Goal: Task Accomplishment & Management: Use online tool/utility

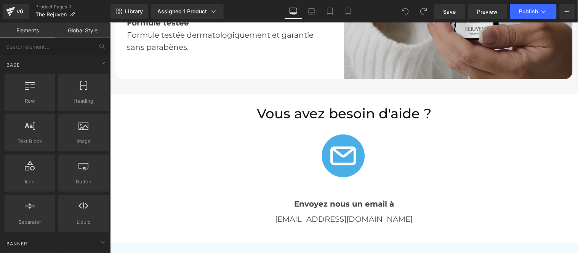
scroll to position [1777, 0]
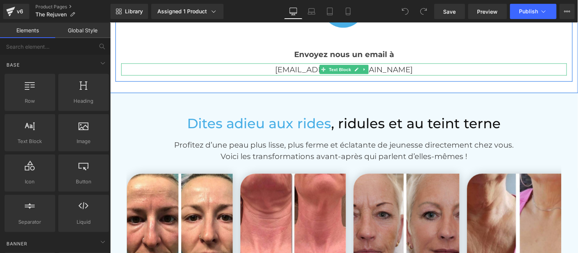
click at [372, 66] on p "[EMAIL_ADDRESS][DOMAIN_NAME]" at bounding box center [343, 69] width 445 height 12
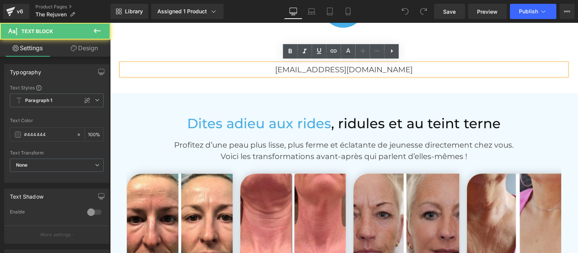
click at [382, 66] on p "[EMAIL_ADDRESS][DOMAIN_NAME]" at bounding box center [343, 69] width 445 height 12
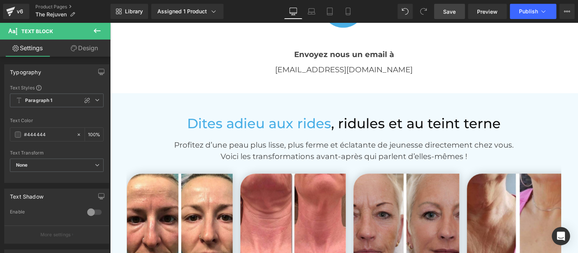
drag, startPoint x: 450, startPoint y: 10, endPoint x: 362, endPoint y: 65, distance: 103.6
click at [450, 10] on span "Save" at bounding box center [449, 12] width 13 height 8
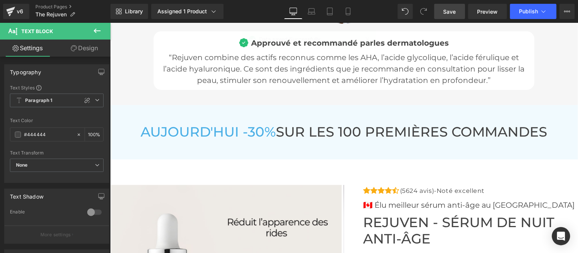
scroll to position [2623, 0]
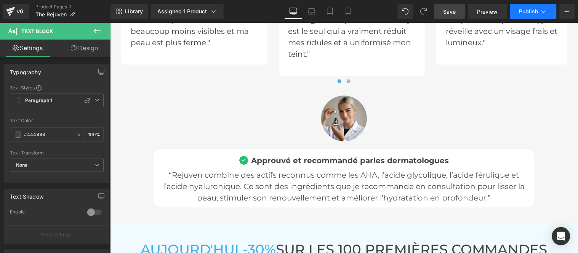
click at [528, 8] on span "Publish" at bounding box center [528, 11] width 19 height 6
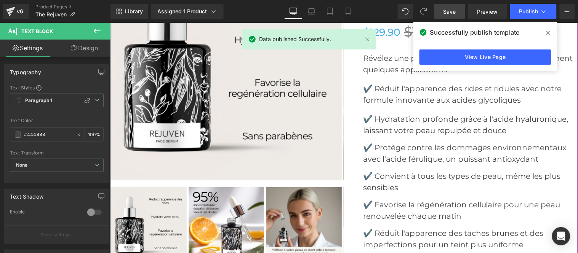
scroll to position [2961, 0]
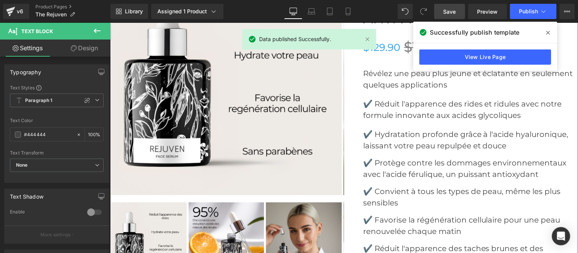
click at [231, 111] on img at bounding box center [225, 79] width 231 height 231
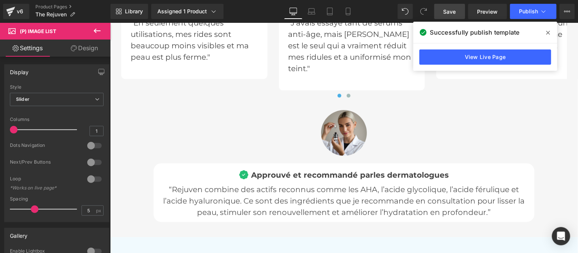
scroll to position [2792, 0]
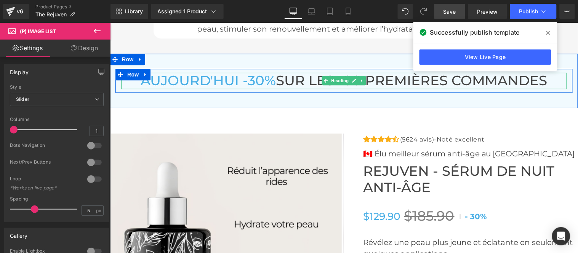
click at [220, 80] on span "AUJOURD'HUI -30%" at bounding box center [207, 80] width 135 height 16
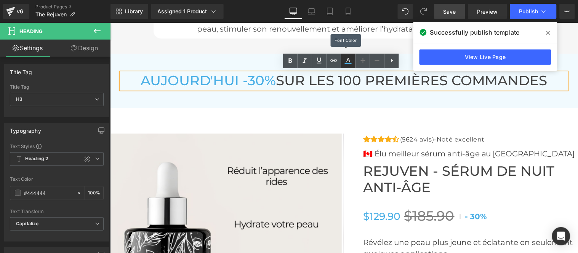
click at [0, 0] on icon at bounding box center [0, 0] width 0 height 0
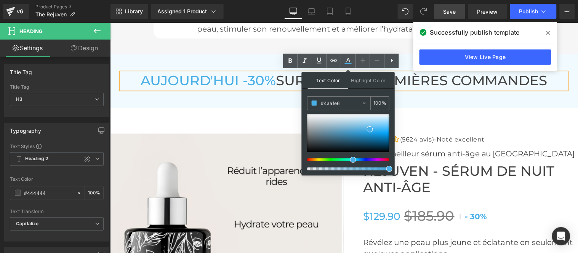
click at [0, 0] on input "#4aafe6" at bounding box center [0, 0] width 0 height 0
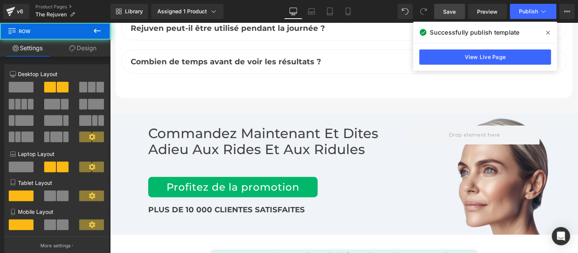
scroll to position [3807, 0]
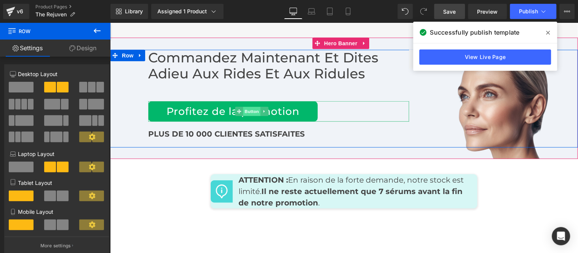
click at [249, 110] on span "Button" at bounding box center [252, 111] width 18 height 9
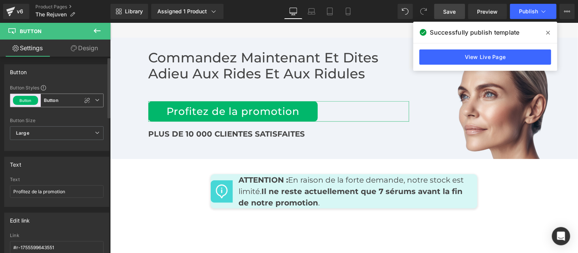
click at [96, 101] on icon at bounding box center [97, 100] width 5 height 5
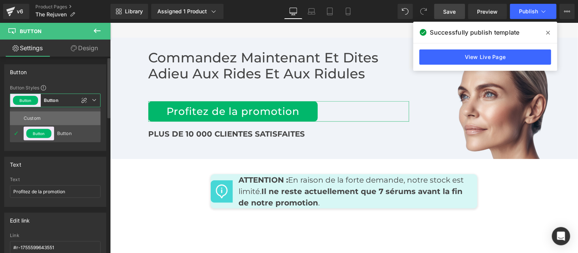
click at [48, 112] on div "Custom" at bounding box center [39, 119] width 30 height 14
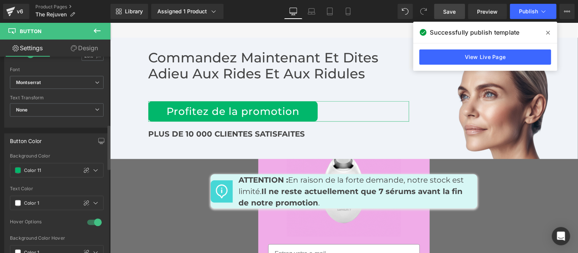
scroll to position [296, 0]
click at [56, 173] on input "text" at bounding box center [49, 170] width 50 height 8
click at [91, 173] on div at bounding box center [95, 170] width 9 height 9
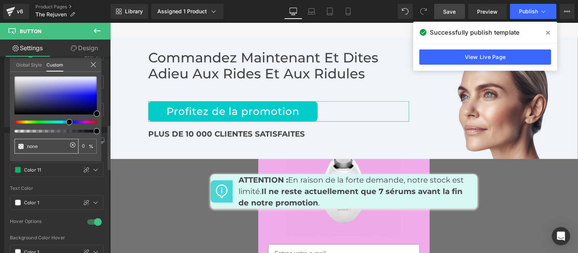
click at [44, 144] on input "none" at bounding box center [47, 146] width 40 height 8
paste input "#4aafe6"
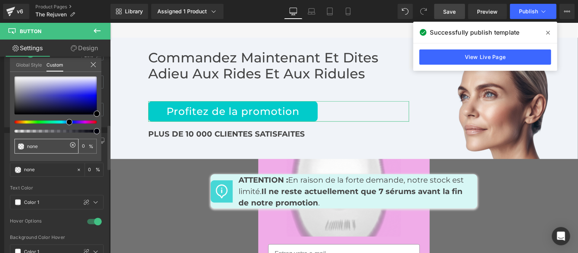
type input "#4aafe6"
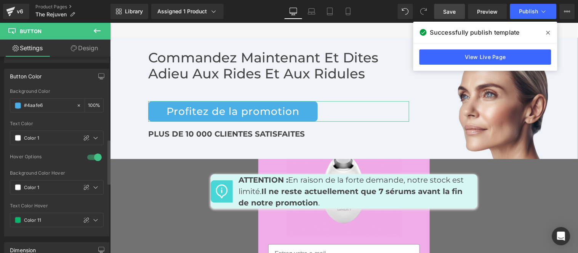
scroll to position [381, 0]
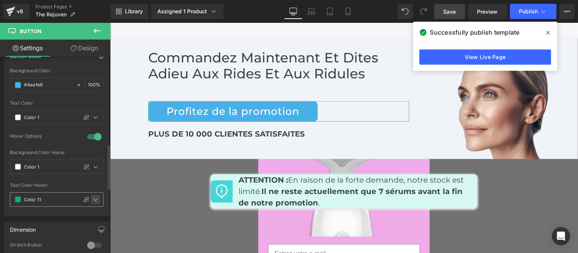
click at [96, 202] on div at bounding box center [95, 199] width 9 height 9
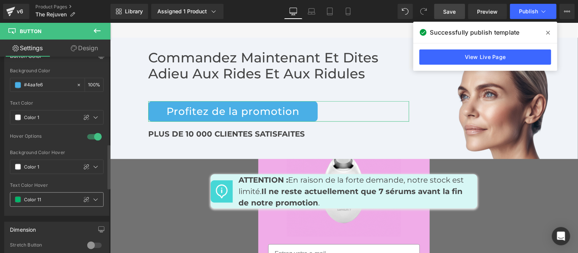
click at [54, 200] on input "text" at bounding box center [49, 200] width 50 height 8
click at [93, 200] on icon at bounding box center [96, 200] width 6 height 6
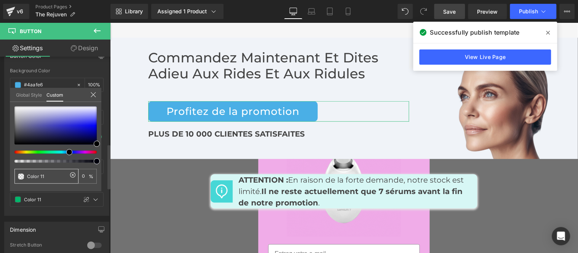
click at [53, 174] on input "Color 11" at bounding box center [47, 176] width 40 height 8
paste input "#4aafe6"
type input "#4aafe6"
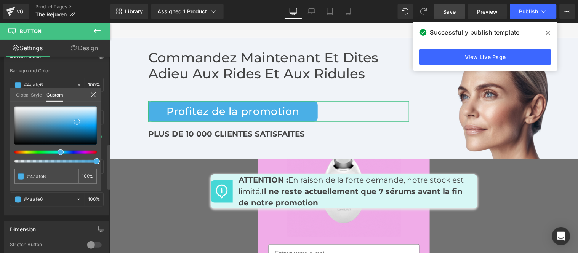
drag, startPoint x: 70, startPoint y: 65, endPoint x: 70, endPoint y: 70, distance: 4.9
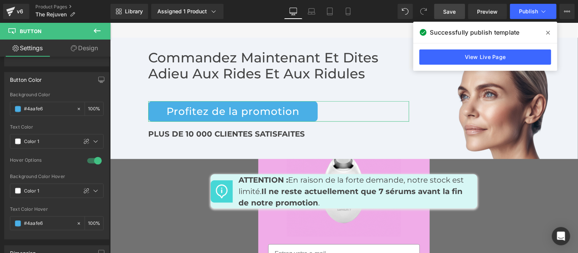
scroll to position [296, 0]
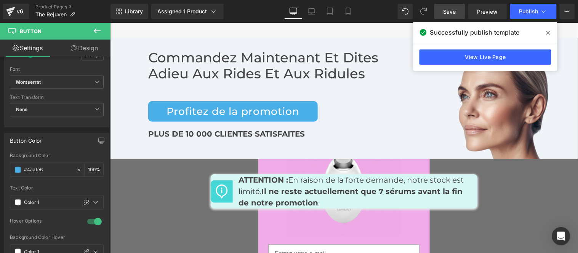
click at [0, 0] on icon at bounding box center [0, 0] width 0 height 0
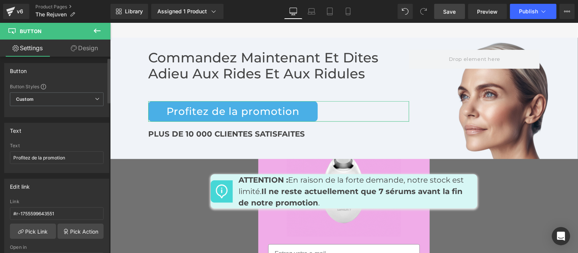
scroll to position [0, 0]
click at [456, 12] on span "Save" at bounding box center [449, 12] width 13 height 8
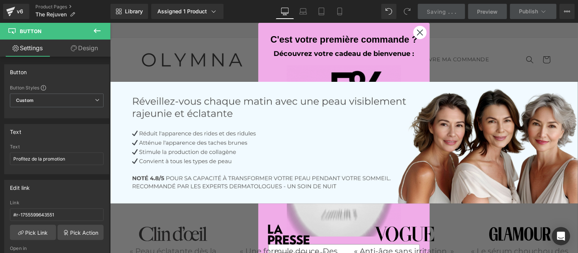
drag, startPoint x: 574, startPoint y: 190, endPoint x: 677, endPoint y: 42, distance: 180.2
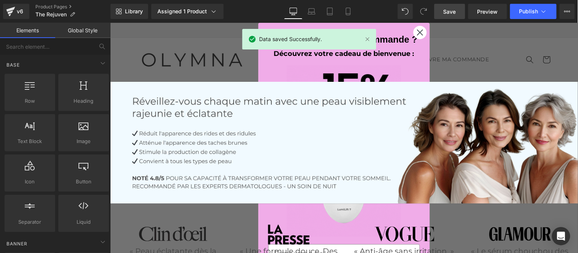
click at [417, 33] on icon "Close dialog" at bounding box center [419, 32] width 5 height 5
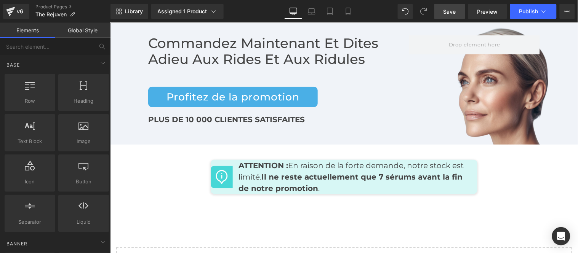
scroll to position [3823, 0]
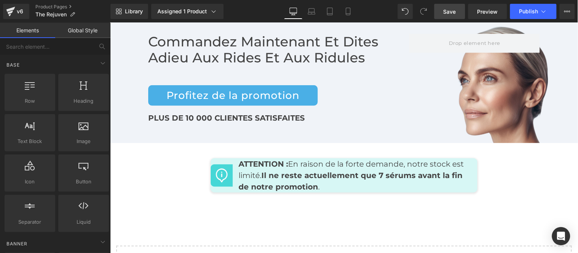
click at [452, 16] on link "Save" at bounding box center [449, 11] width 31 height 15
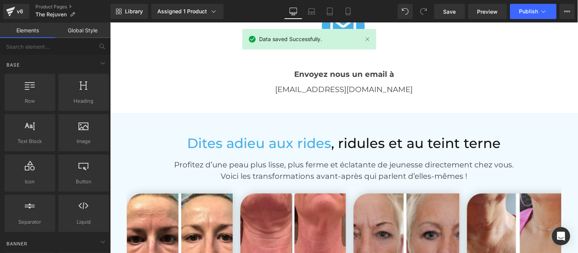
scroll to position [1623, 0]
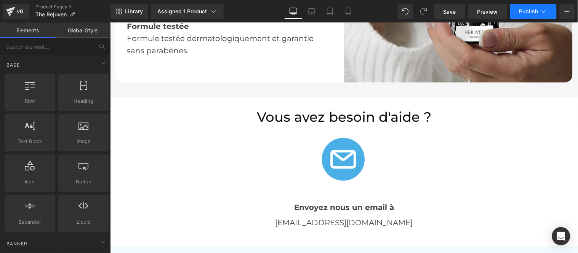
click at [522, 9] on span "Publish" at bounding box center [528, 11] width 19 height 6
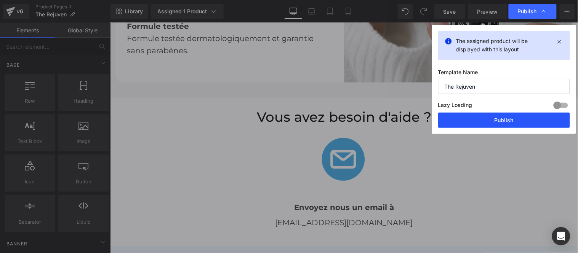
click at [0, 0] on button "Publish" at bounding box center [0, 0] width 0 height 0
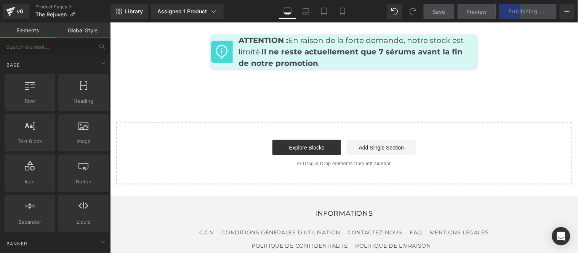
scroll to position [3950, 0]
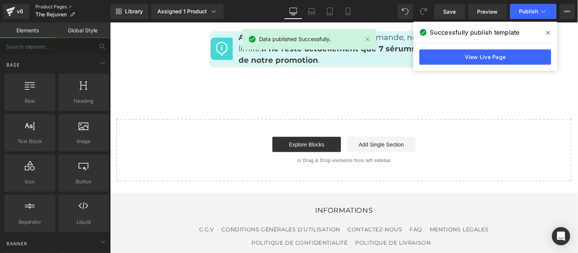
click at [57, 5] on link "Product Pages" at bounding box center [72, 7] width 75 height 6
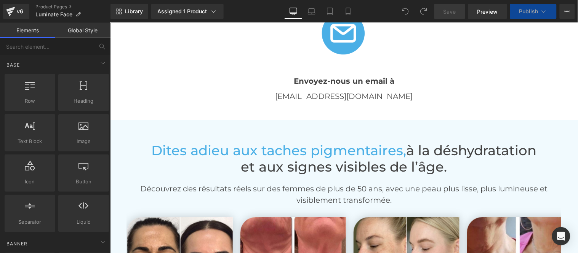
scroll to position [1565, 0]
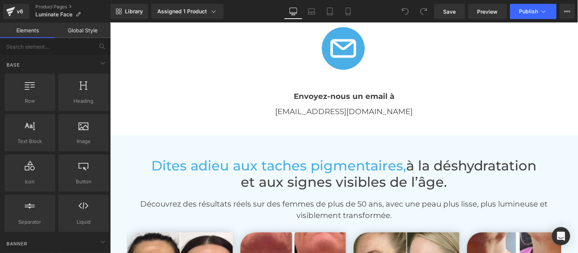
click at [356, 112] on div "info@olymna.co Text Block" at bounding box center [343, 111] width 445 height 12
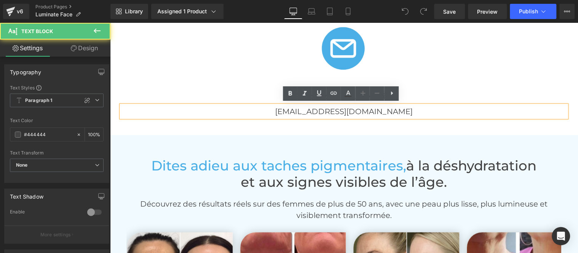
click at [376, 111] on p "[EMAIL_ADDRESS][DOMAIN_NAME]" at bounding box center [343, 111] width 445 height 12
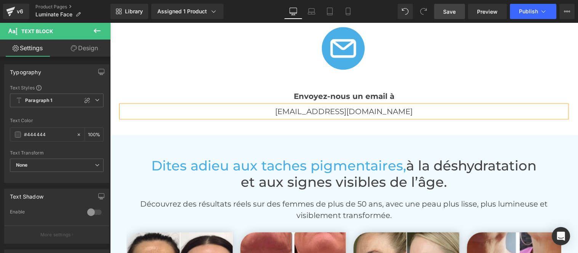
click at [450, 13] on span "Save" at bounding box center [449, 12] width 13 height 8
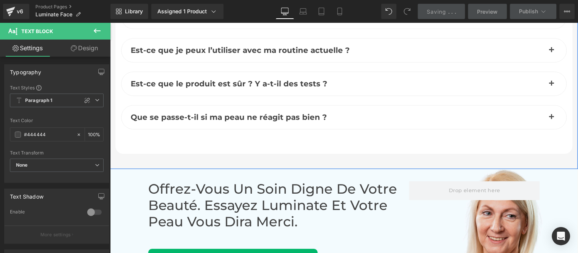
scroll to position [3469, 0]
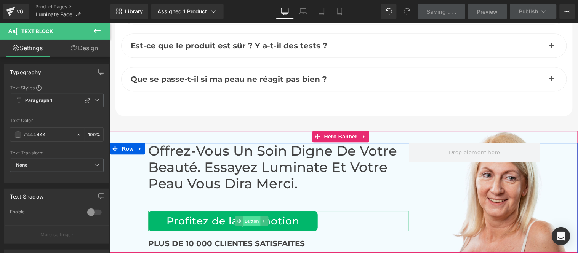
click at [246, 216] on span "Button" at bounding box center [252, 220] width 18 height 9
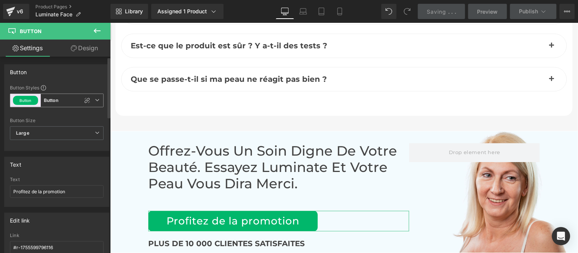
click at [96, 98] on icon at bounding box center [97, 100] width 5 height 5
click at [97, 33] on icon at bounding box center [97, 30] width 9 height 9
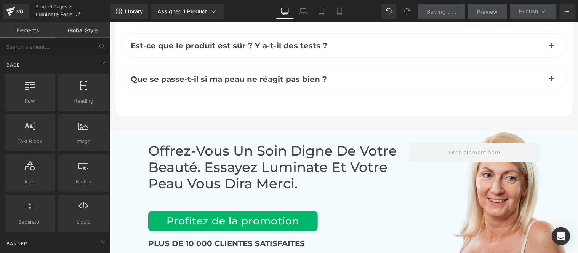
click at [80, 35] on link "Global Style" at bounding box center [82, 30] width 55 height 15
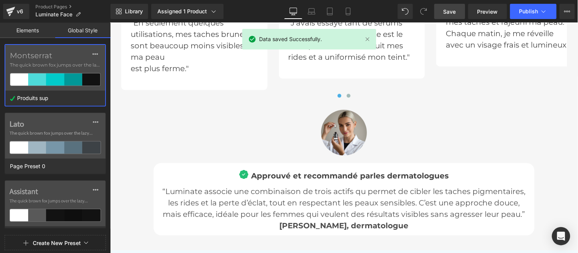
scroll to position [2580, 0]
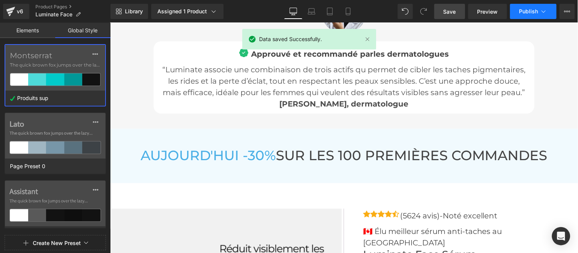
click at [523, 9] on span "Publish" at bounding box center [528, 11] width 19 height 6
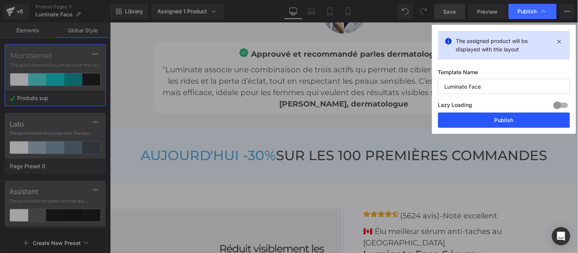
drag, startPoint x: 507, startPoint y: 122, endPoint x: 396, endPoint y: 98, distance: 113.0
click at [507, 122] on button "Publish" at bounding box center [504, 120] width 132 height 15
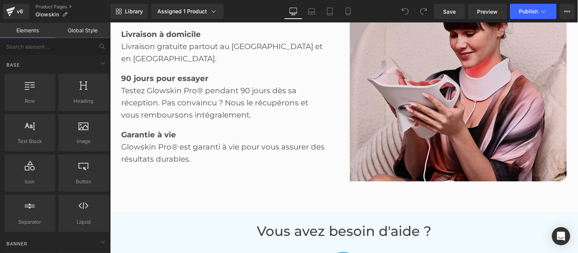
scroll to position [1650, 0]
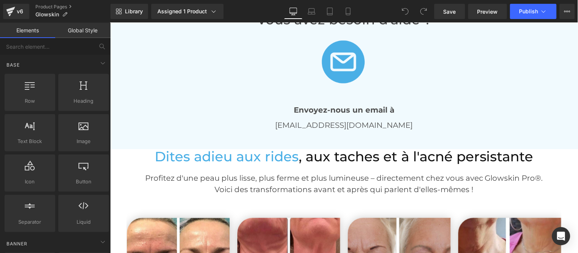
click at [377, 124] on p "[EMAIL_ADDRESS][DOMAIN_NAME]" at bounding box center [343, 125] width 445 height 12
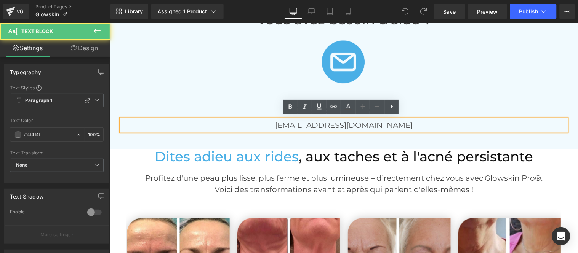
click at [384, 123] on p "[EMAIL_ADDRESS][DOMAIN_NAME]" at bounding box center [343, 125] width 445 height 12
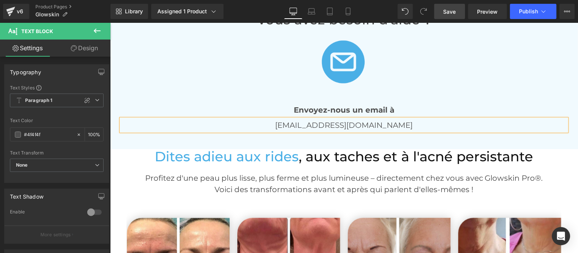
click at [449, 8] on span "Save" at bounding box center [449, 12] width 13 height 8
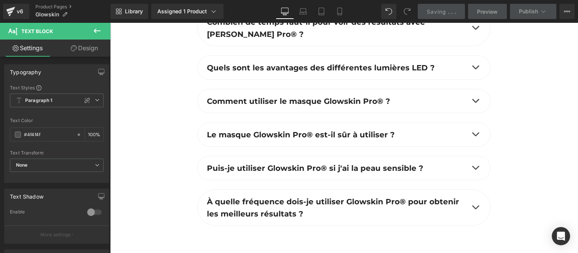
scroll to position [3300, 0]
